Goal: Task Accomplishment & Management: Complete application form

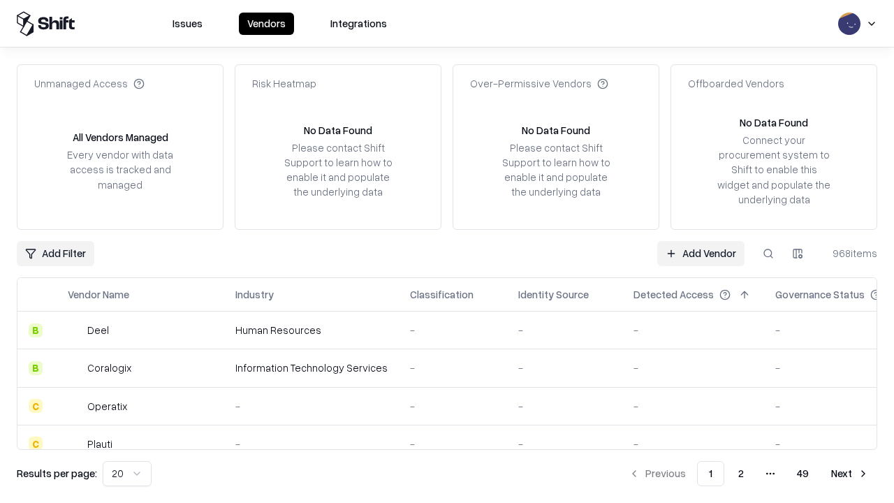
click at [701, 253] on link "Add Vendor" at bounding box center [701, 253] width 87 height 25
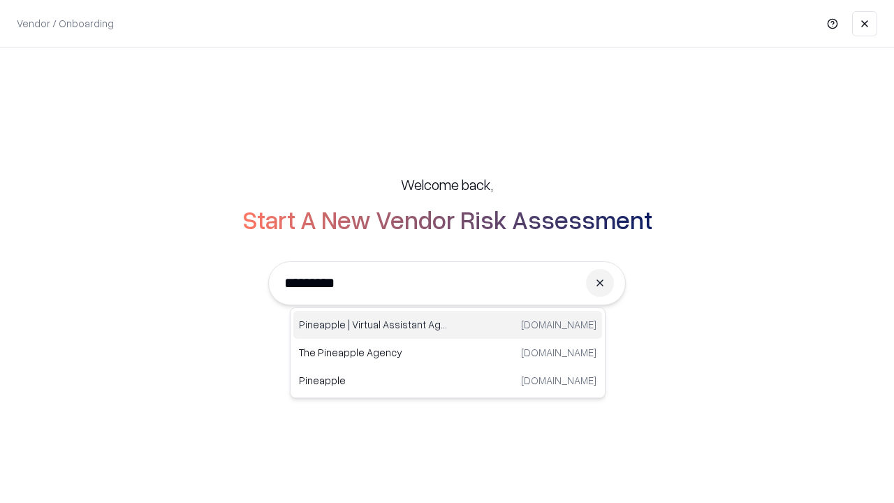
click at [448, 325] on div "Pineapple | Virtual Assistant Agency [DOMAIN_NAME]" at bounding box center [447, 325] width 309 height 28
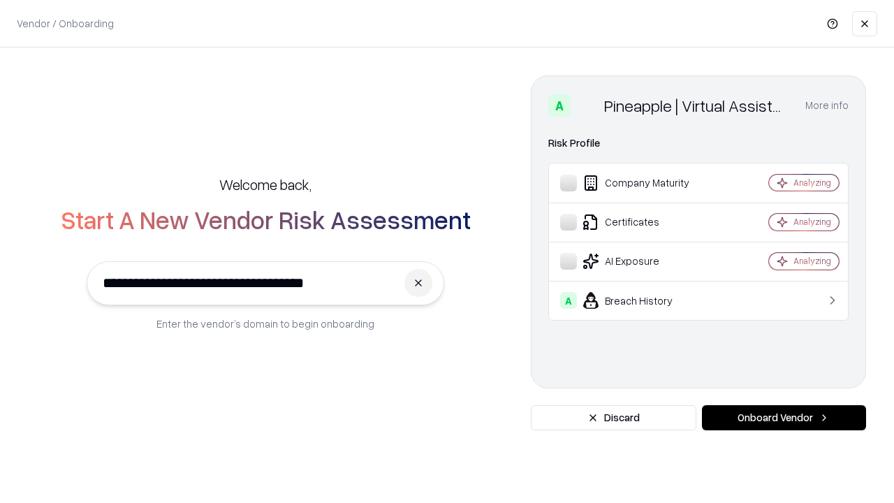
type input "**********"
click at [784, 418] on button "Onboard Vendor" at bounding box center [784, 417] width 164 height 25
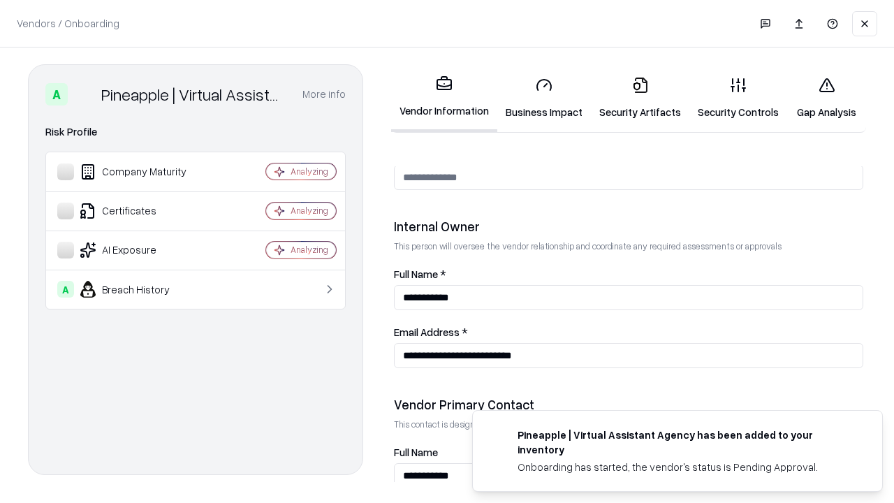
scroll to position [724, 0]
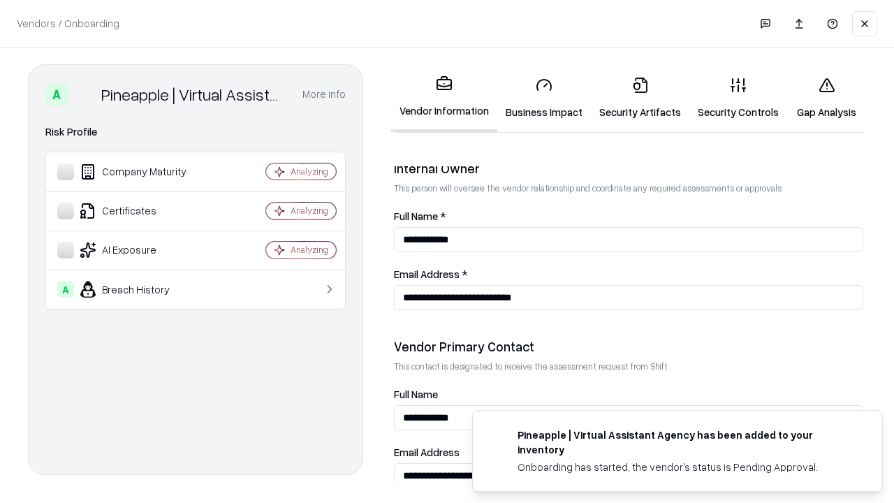
click at [544, 98] on link "Business Impact" at bounding box center [545, 98] width 94 height 65
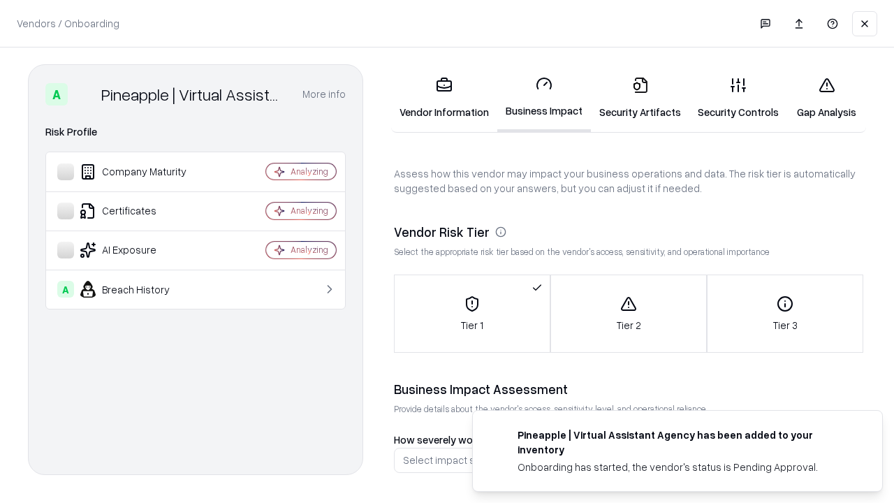
click at [827, 98] on link "Gap Analysis" at bounding box center [827, 98] width 79 height 65
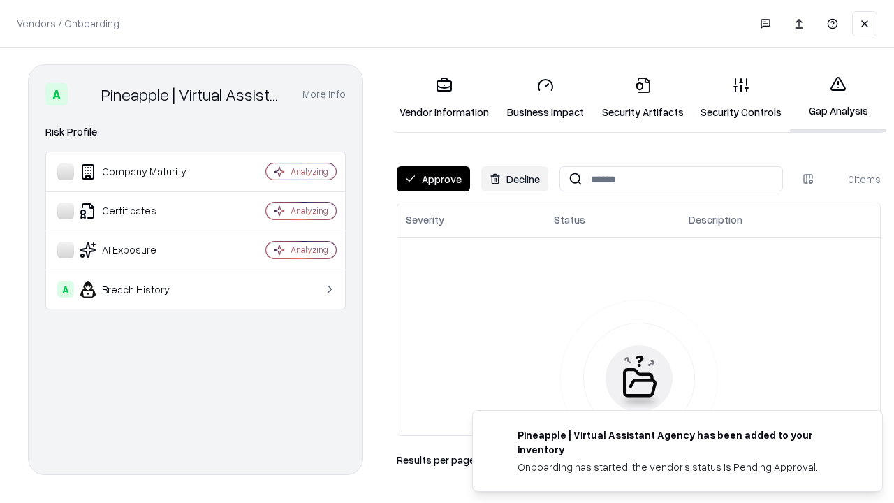
click at [433, 179] on button "Approve" at bounding box center [433, 178] width 73 height 25
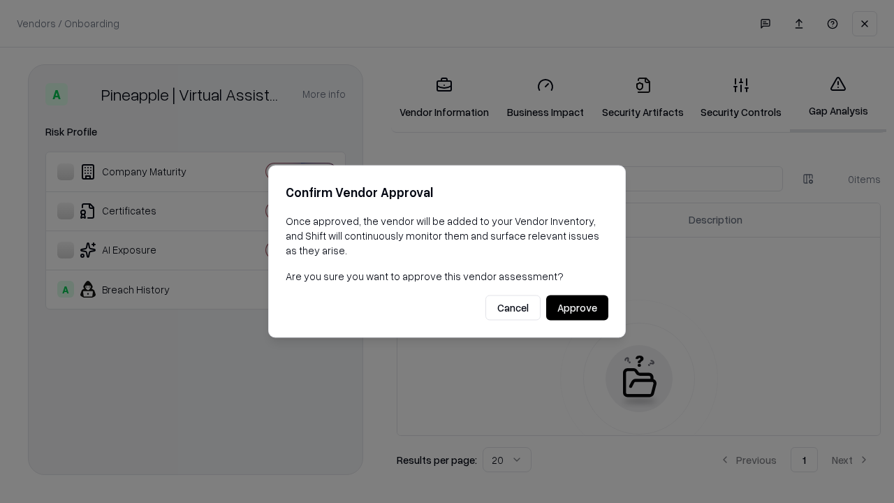
click at [577, 307] on button "Approve" at bounding box center [577, 308] width 62 height 25
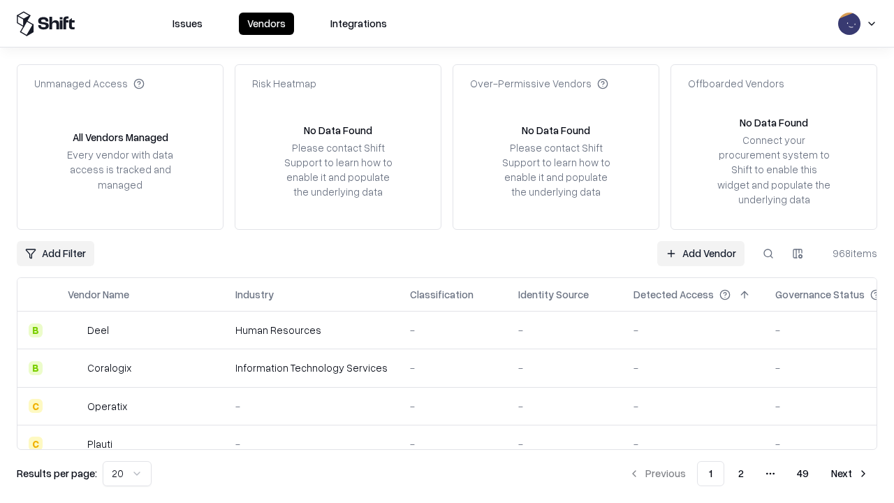
type input "**********"
click at [701, 253] on link "Add Vendor" at bounding box center [701, 253] width 87 height 25
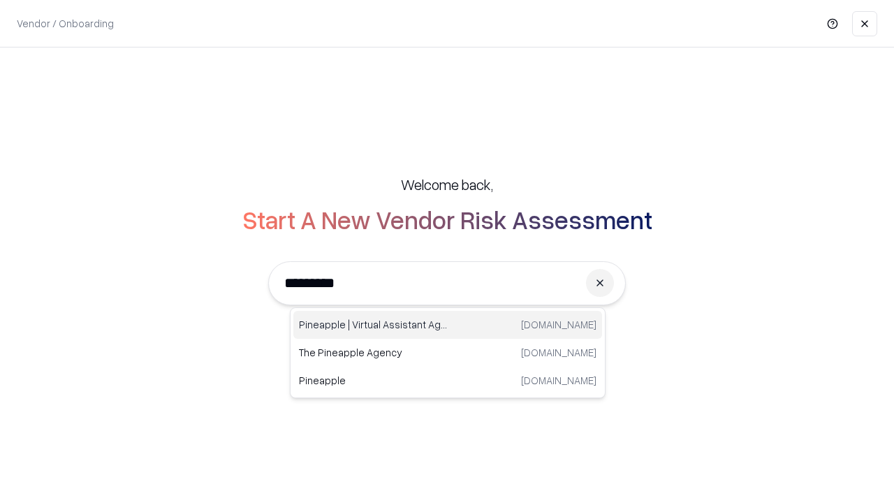
click at [448, 325] on div "Pineapple | Virtual Assistant Agency [DOMAIN_NAME]" at bounding box center [447, 325] width 309 height 28
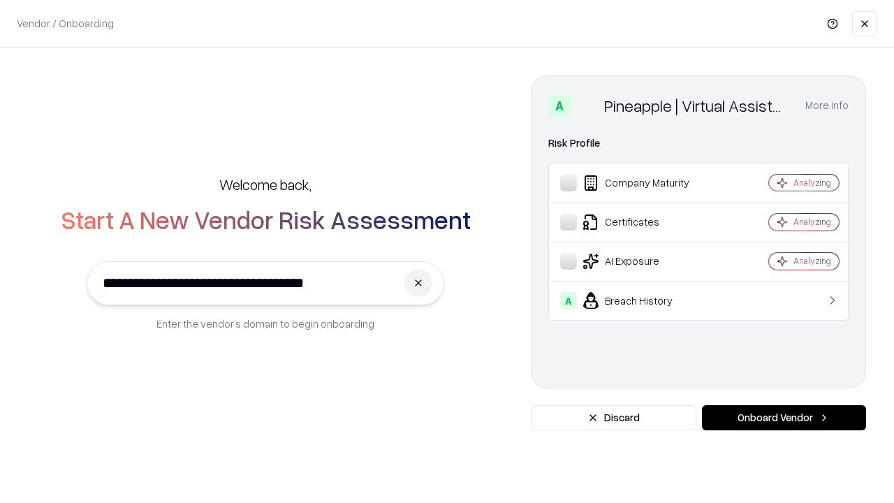
type input "**********"
click at [784, 418] on button "Onboard Vendor" at bounding box center [784, 417] width 164 height 25
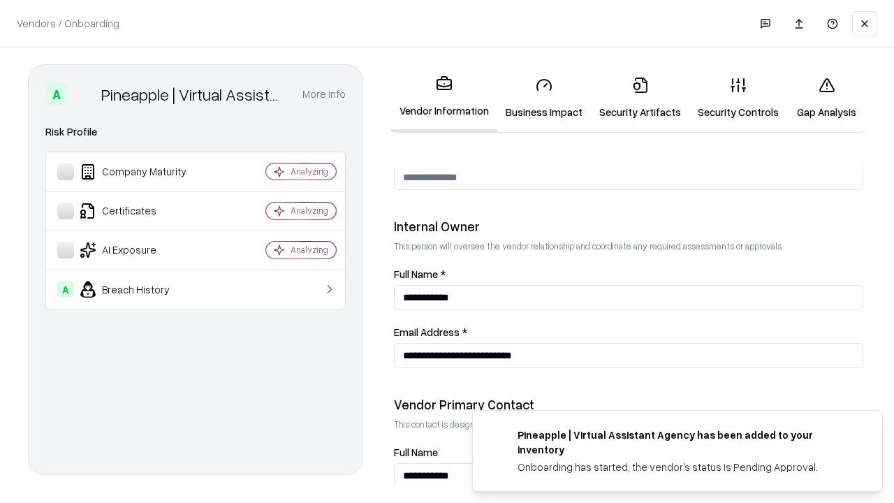
scroll to position [724, 0]
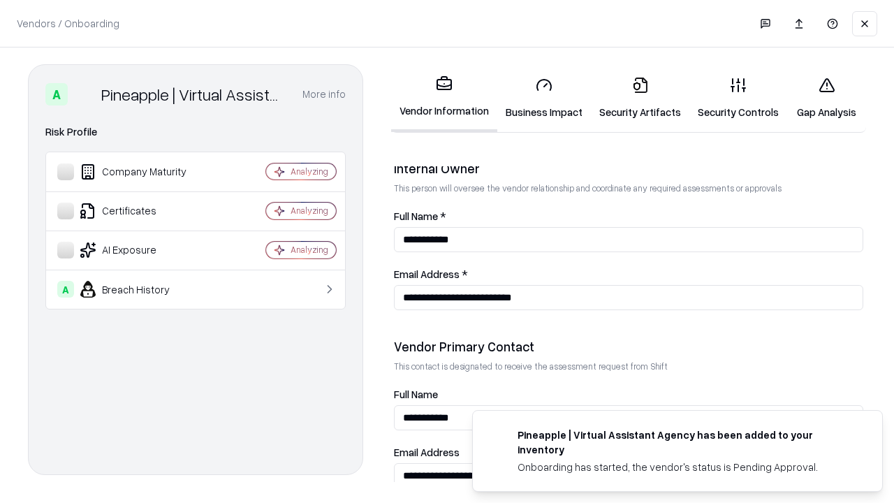
click at [827, 98] on link "Gap Analysis" at bounding box center [827, 98] width 79 height 65
